Goal: Book appointment/travel/reservation

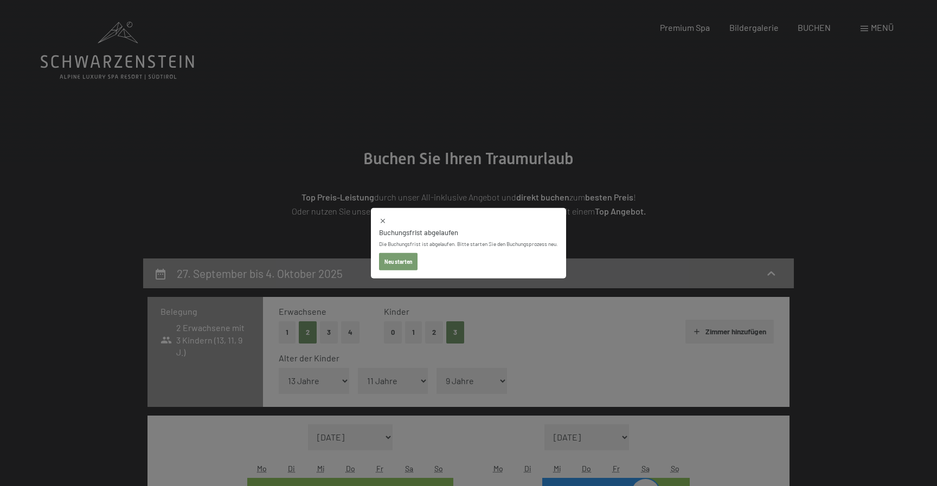
select select "13"
select select "11"
select select "9"
select select "[DATE]"
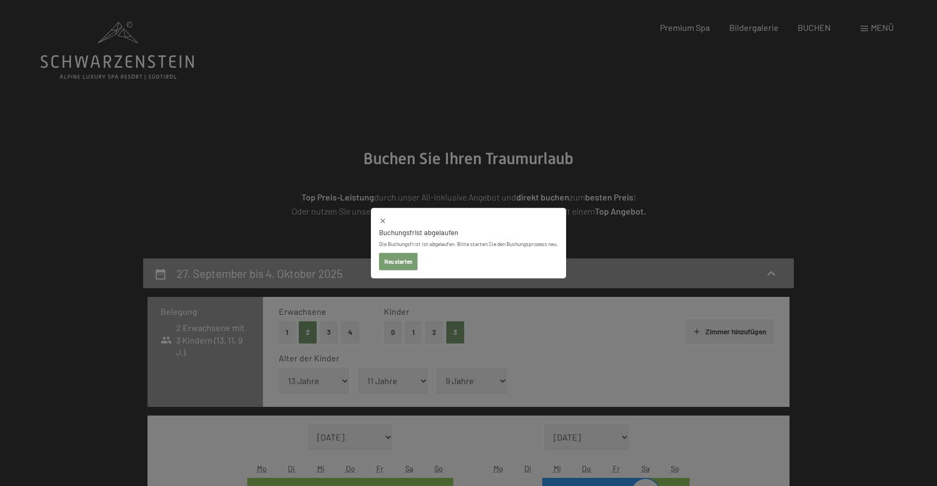
click at [405, 262] on button "Neu starten" at bounding box center [398, 261] width 38 height 17
select select "[DATE]"
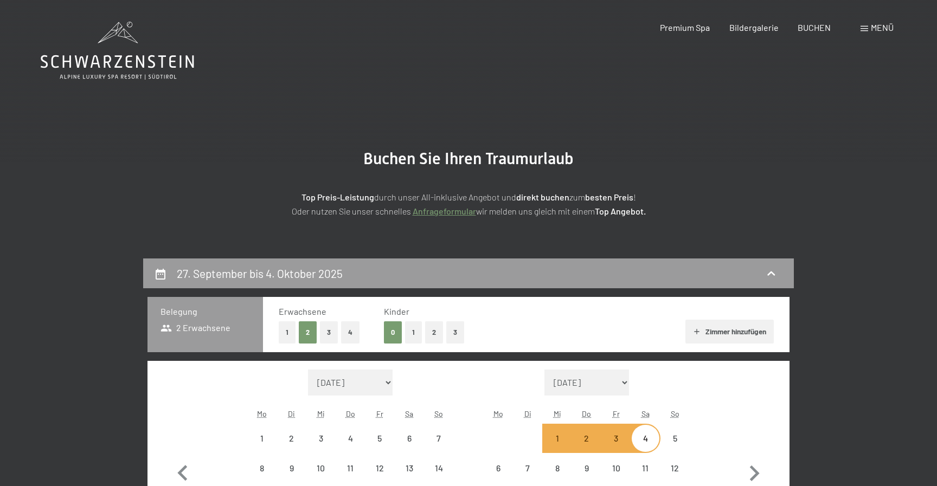
select select "[DATE]"
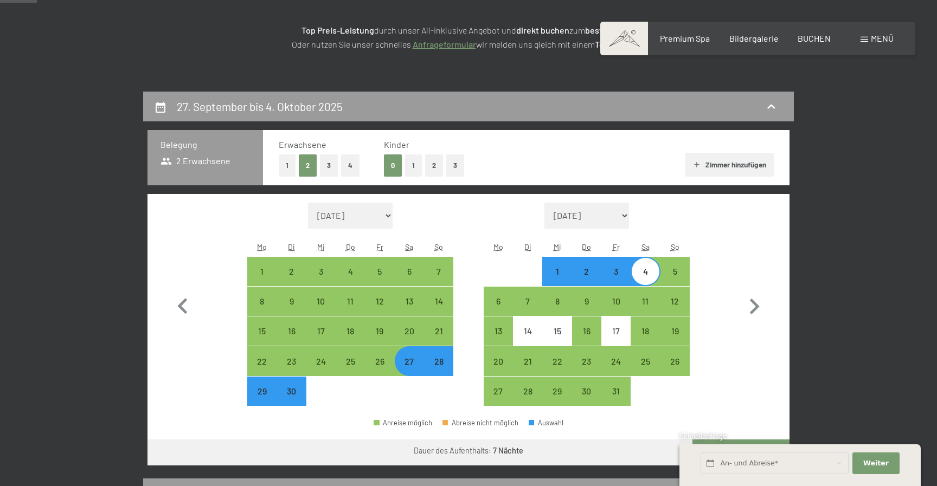
scroll to position [130, 0]
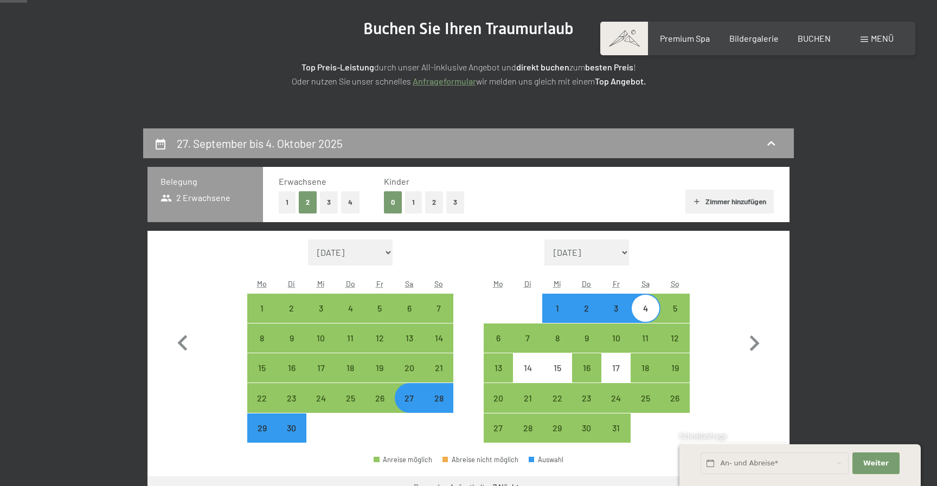
click at [457, 200] on button "3" at bounding box center [455, 202] width 18 height 22
select select "[DATE]"
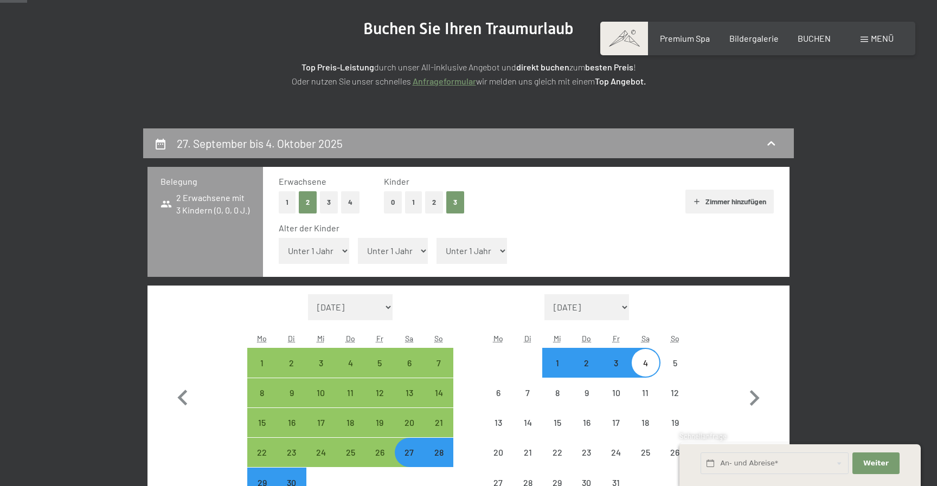
select select "[DATE]"
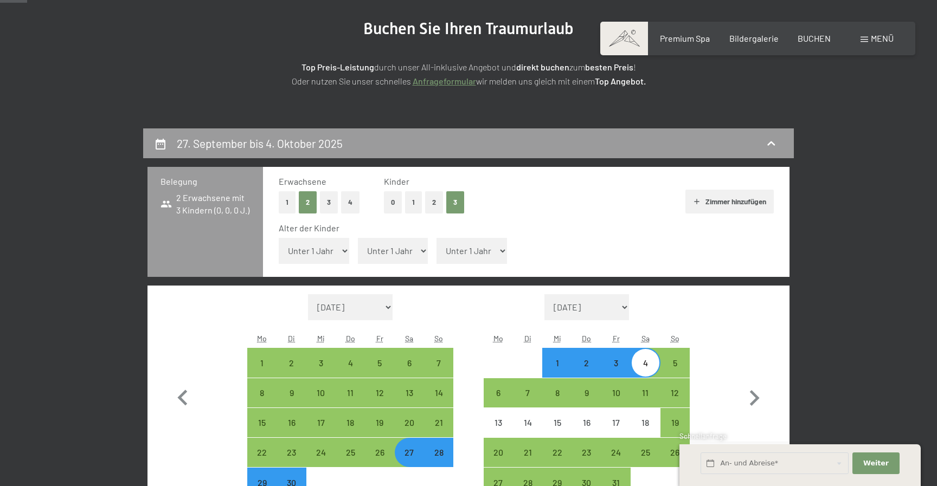
select select "13"
click option "13 Jahre" at bounding box center [0, 0] width 0 height 0
select select "[DATE]"
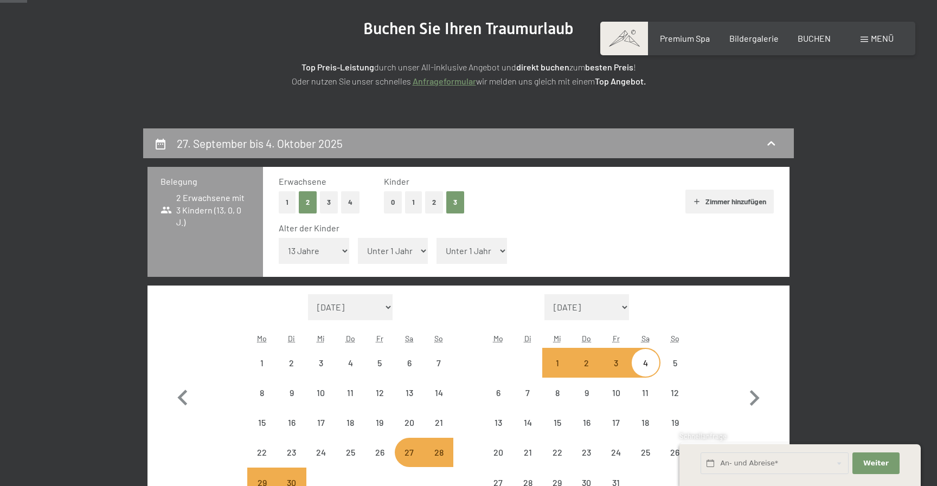
select select "[DATE]"
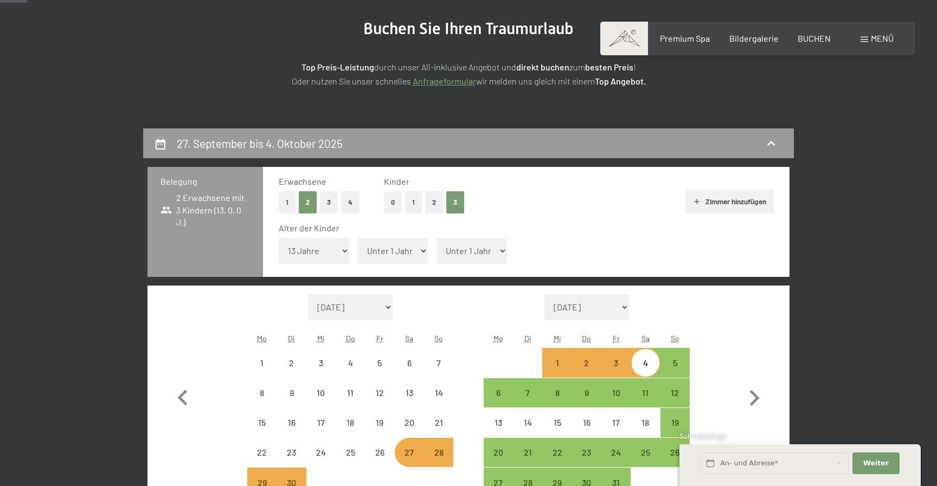
select select "[DATE]"
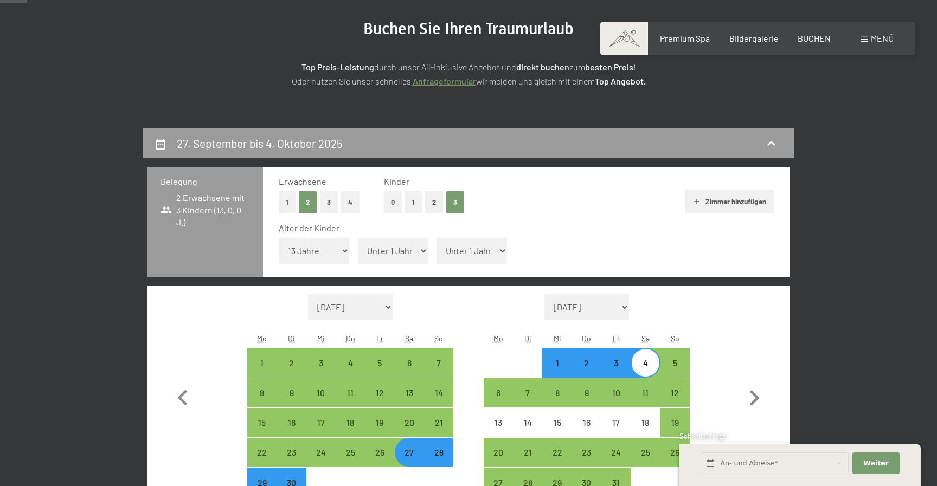
select select "11"
click option "11 Jahre" at bounding box center [0, 0] width 0 height 0
select select "[DATE]"
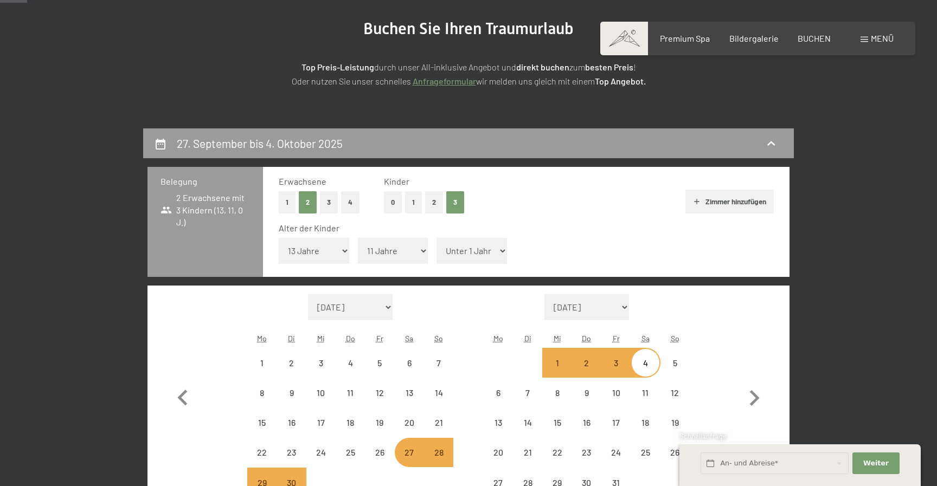
select select "[DATE]"
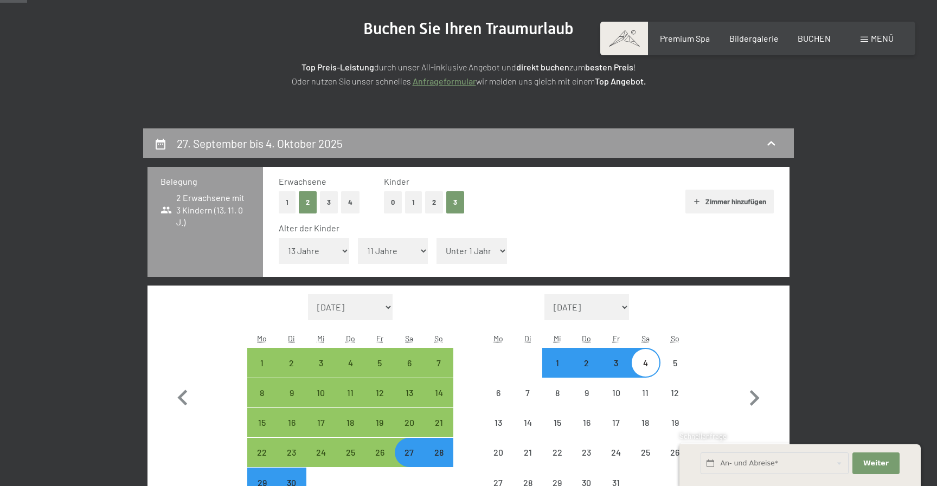
select select "[DATE]"
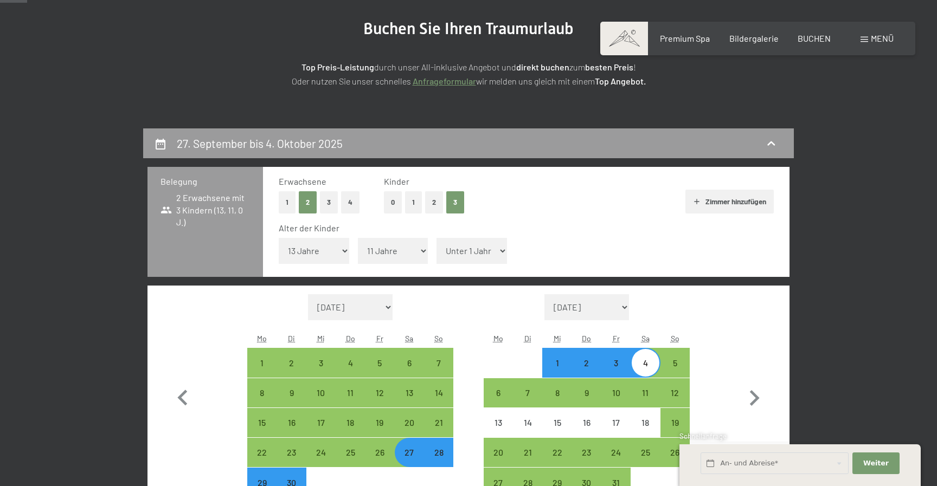
select select "9"
click option "9 Jahre" at bounding box center [0, 0] width 0 height 0
select select "[DATE]"
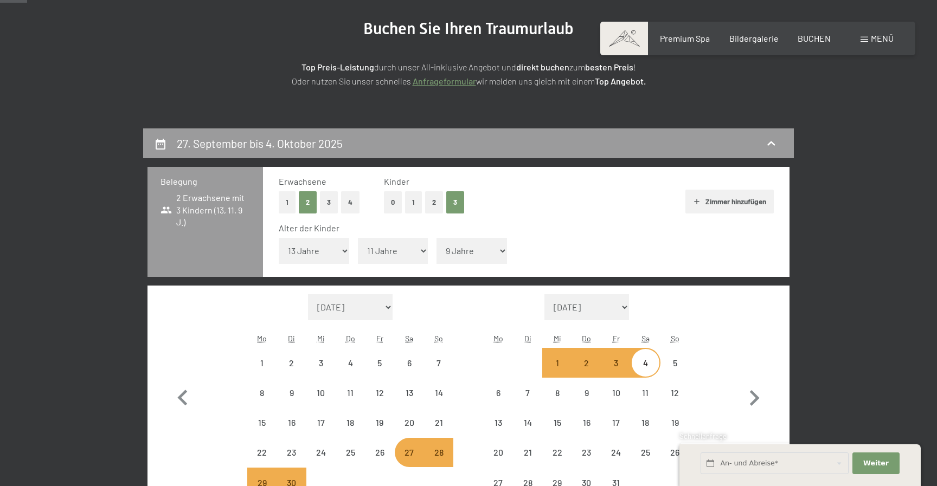
select select "[DATE]"
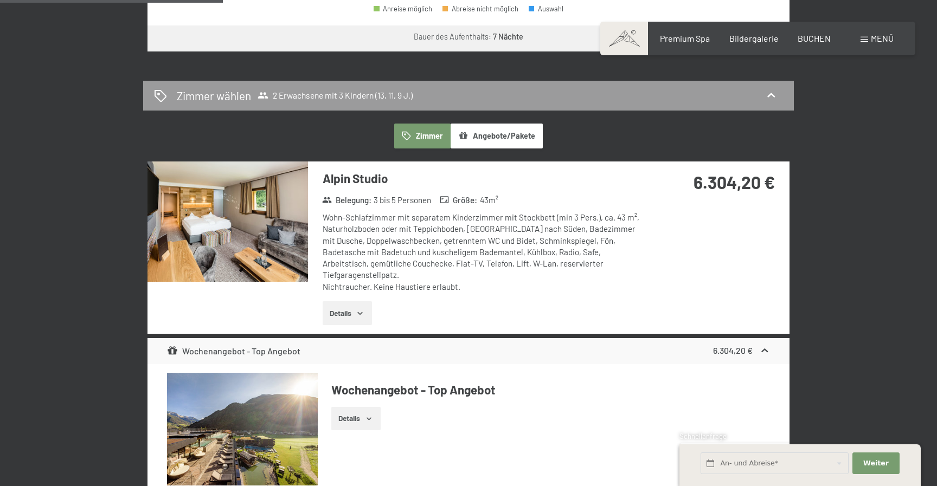
scroll to position [637, 0]
